Goal: Information Seeking & Learning: Learn about a topic

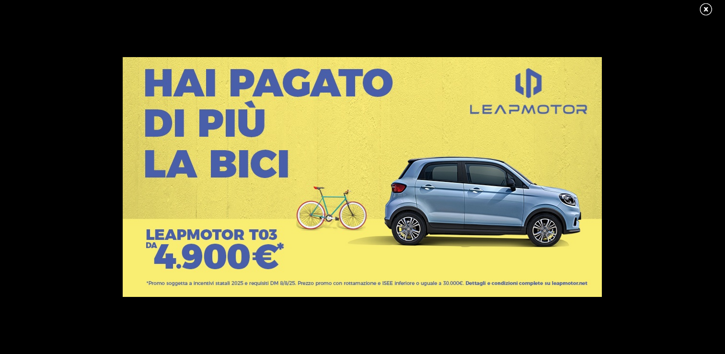
click at [703, 12] on link at bounding box center [711, 9] width 24 height 14
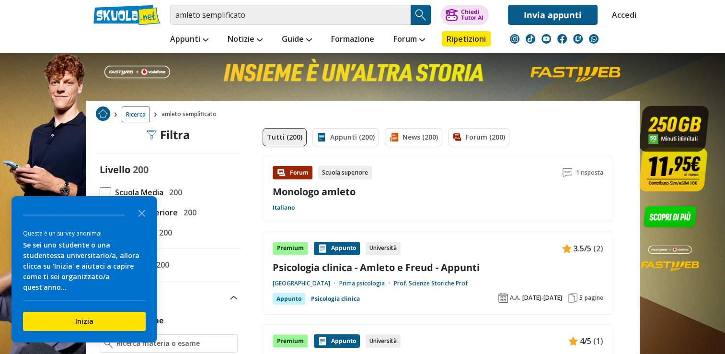
click at [346, 189] on link "Monologo amleto" at bounding box center [314, 191] width 83 height 13
click at [177, 16] on input "amleto semplificato" at bounding box center [290, 15] width 241 height 20
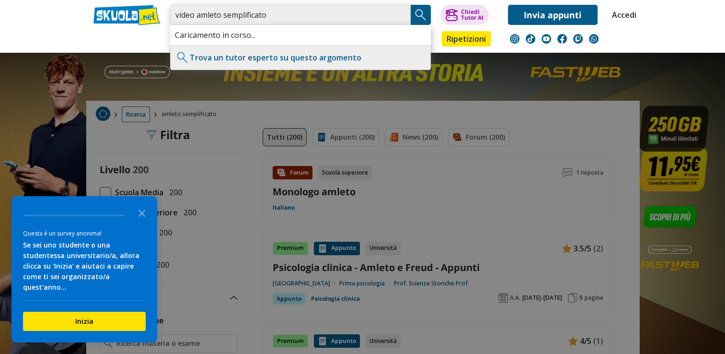
type input "video amleto semplificato"
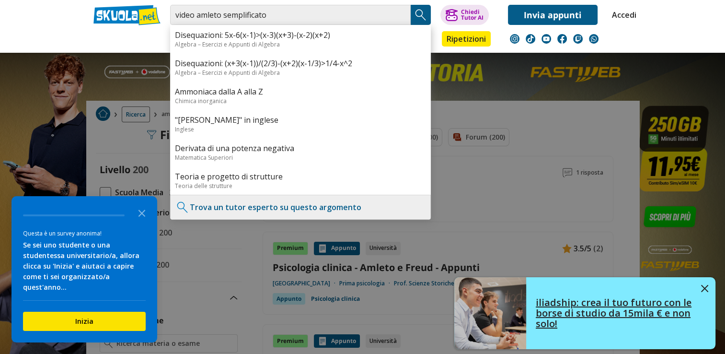
click at [703, 289] on img at bounding box center [704, 288] width 7 height 7
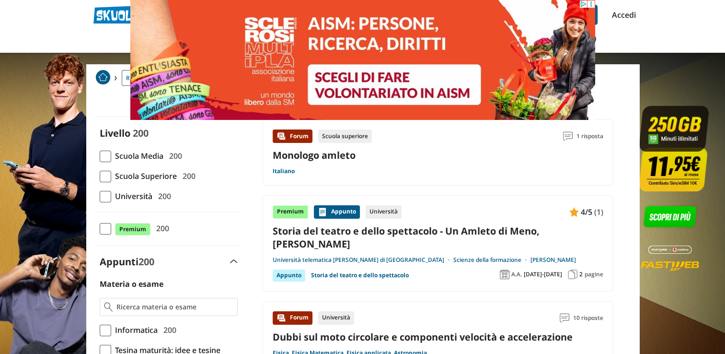
scroll to position [50, 0]
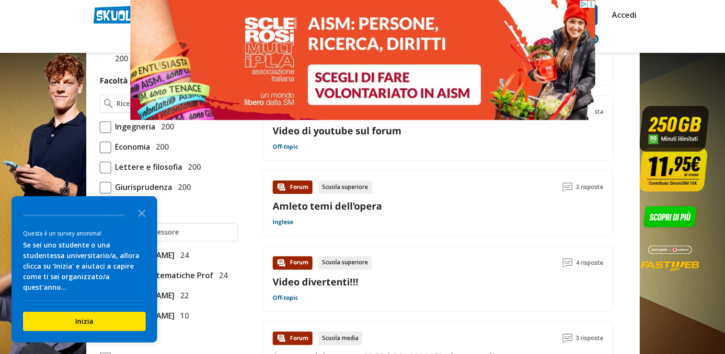
scroll to position [660, 0]
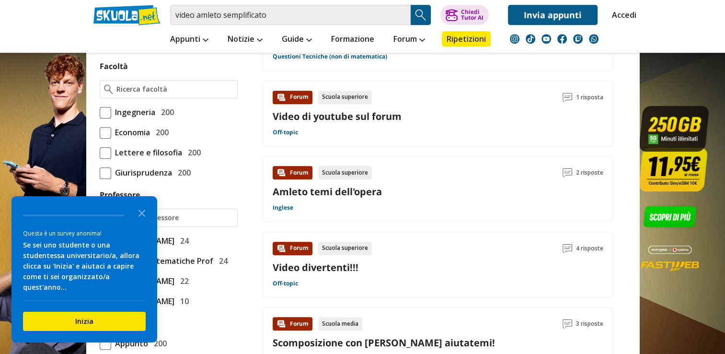
click at [339, 269] on link "Video divertenti!!!" at bounding box center [316, 267] width 86 height 13
